Goal: Use online tool/utility: Utilize a website feature to perform a specific function

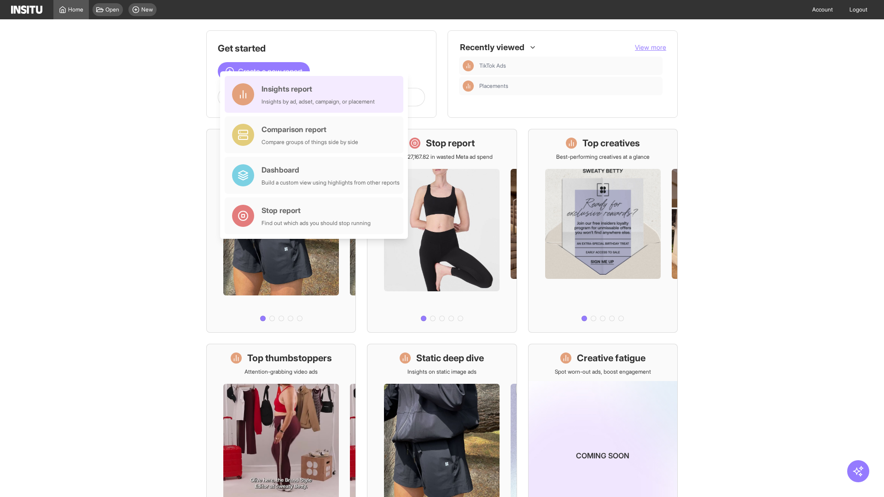
click at [316, 94] on div "Insights report Insights by ad, adset, campaign, or placement" at bounding box center [317, 94] width 113 height 22
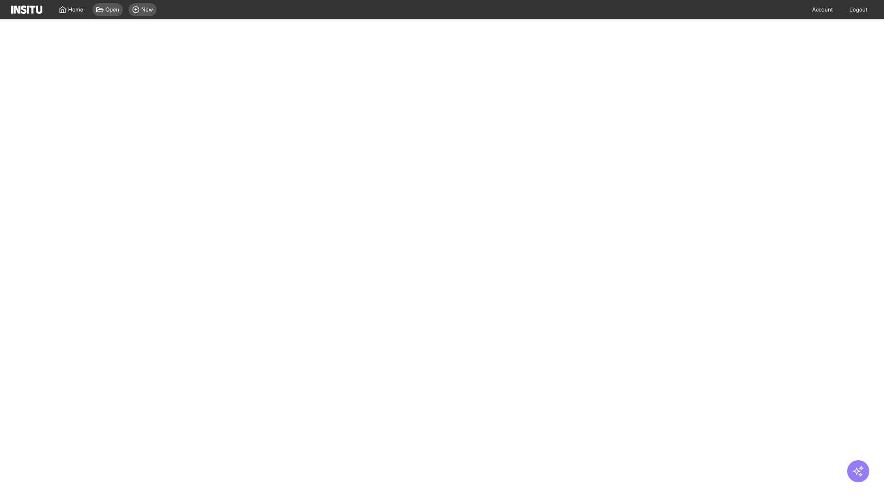
select select "**"
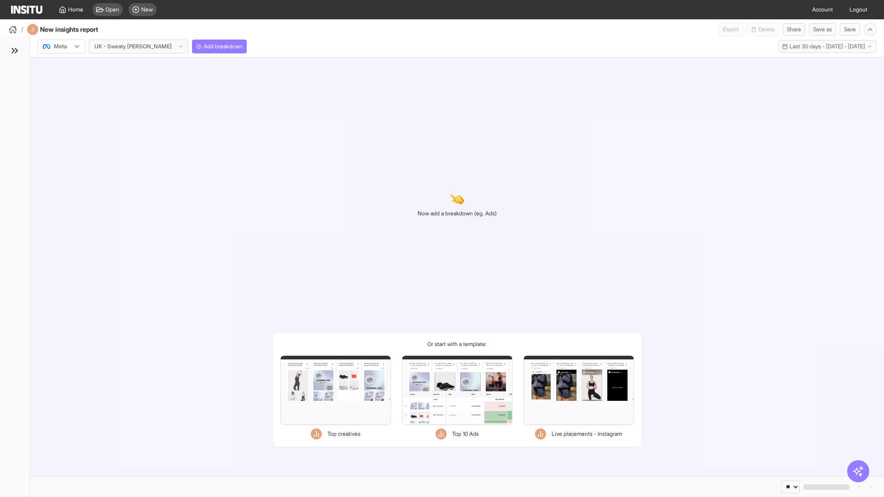
click at [61, 46] on div at bounding box center [55, 46] width 26 height 9
click at [61, 66] on span "Meta" at bounding box center [60, 66] width 12 height 8
click at [203, 46] on span "Add breakdown" at bounding box center [222, 46] width 39 height 7
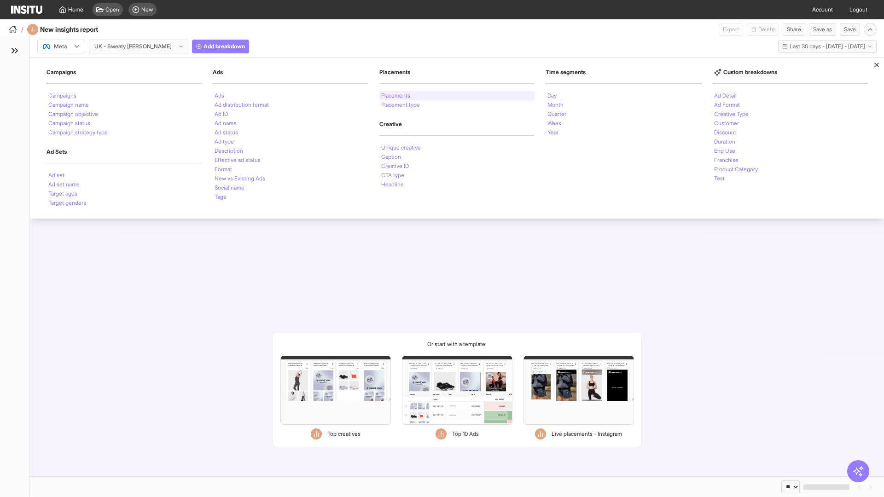
click at [396, 96] on li "Placements" at bounding box center [395, 96] width 29 height 6
